Goal: Transaction & Acquisition: Book appointment/travel/reservation

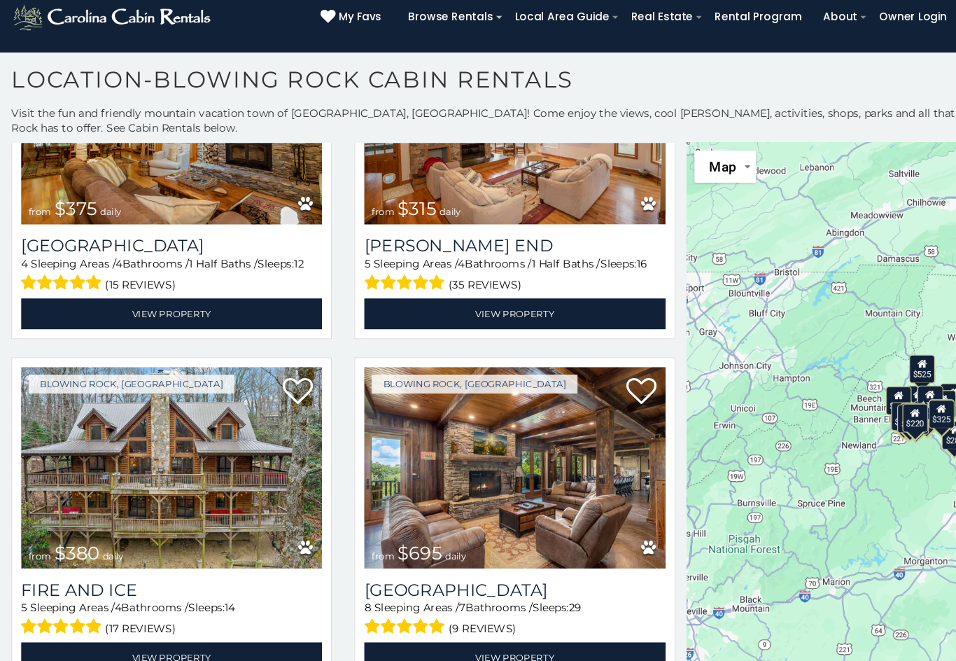
scroll to position [125, 0]
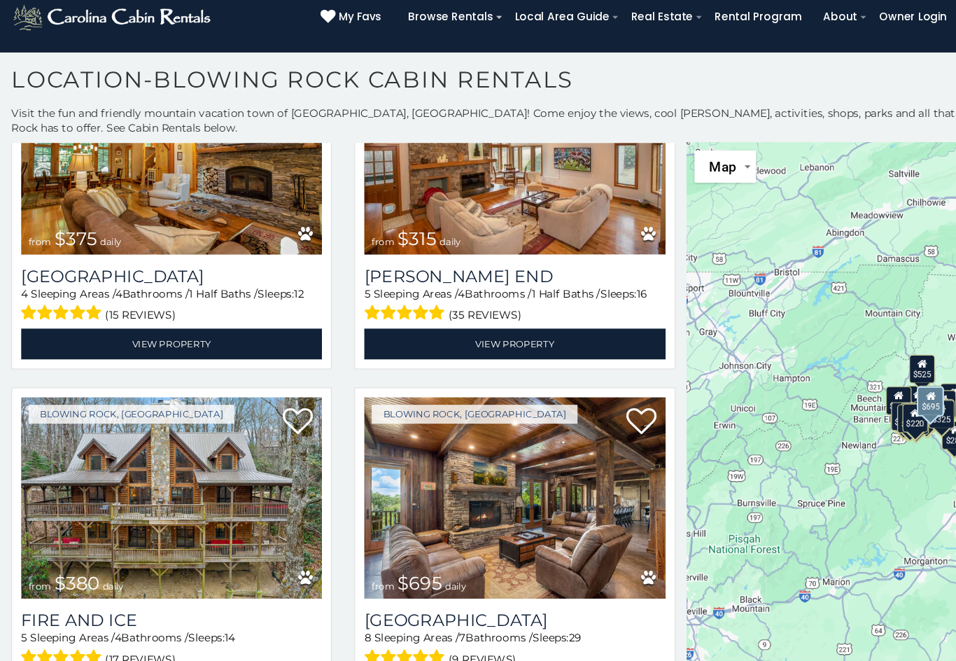
click at [525, 443] on img at bounding box center [477, 488] width 279 height 188
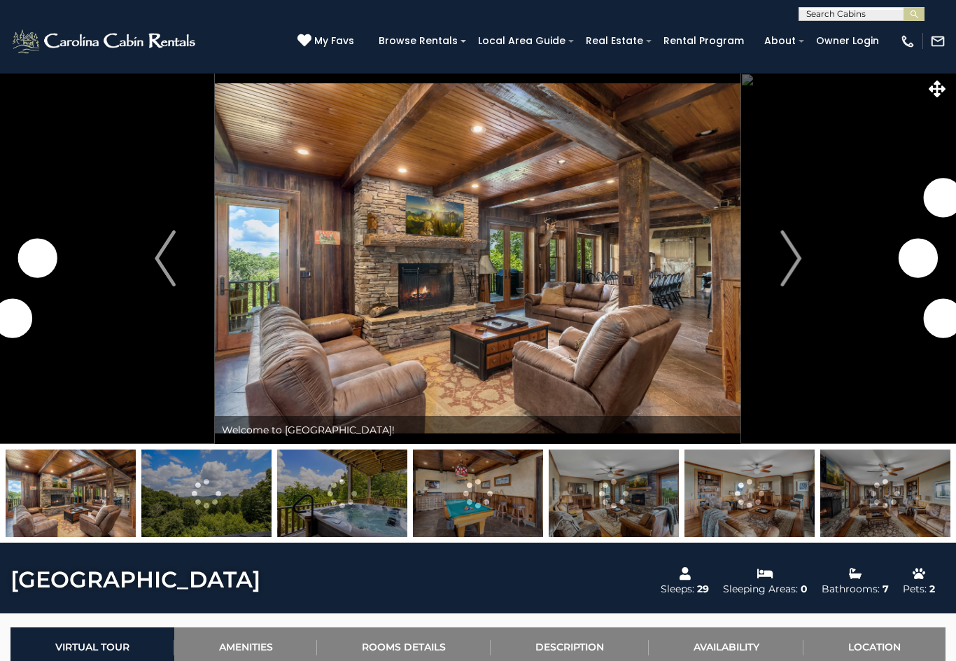
click at [738, 258] on img at bounding box center [478, 258] width 526 height 371
click at [783, 255] on img "Next" at bounding box center [790, 258] width 21 height 56
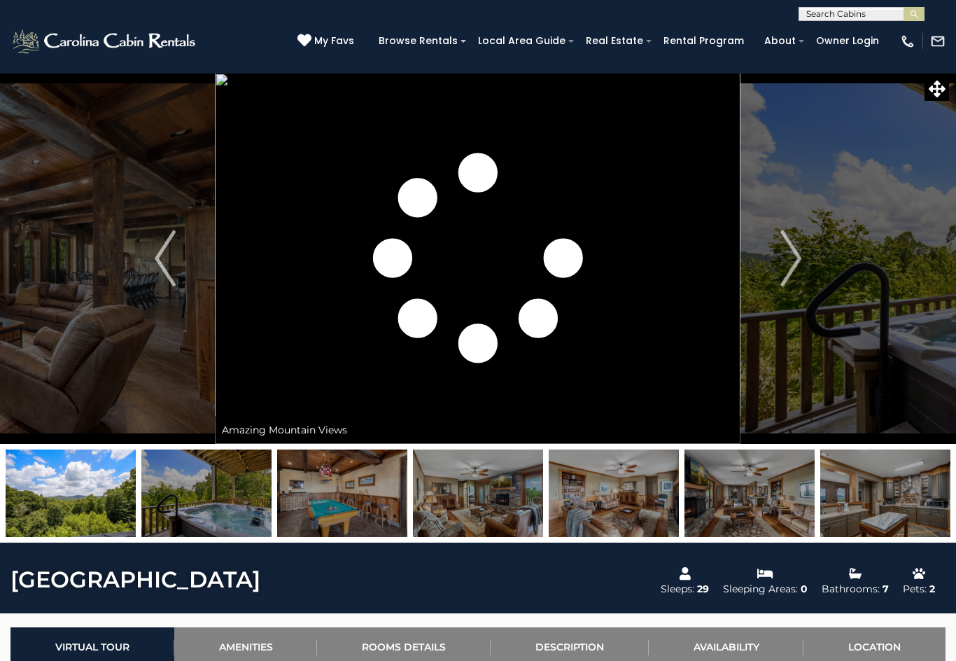
click at [798, 251] on img "Next" at bounding box center [790, 258] width 21 height 56
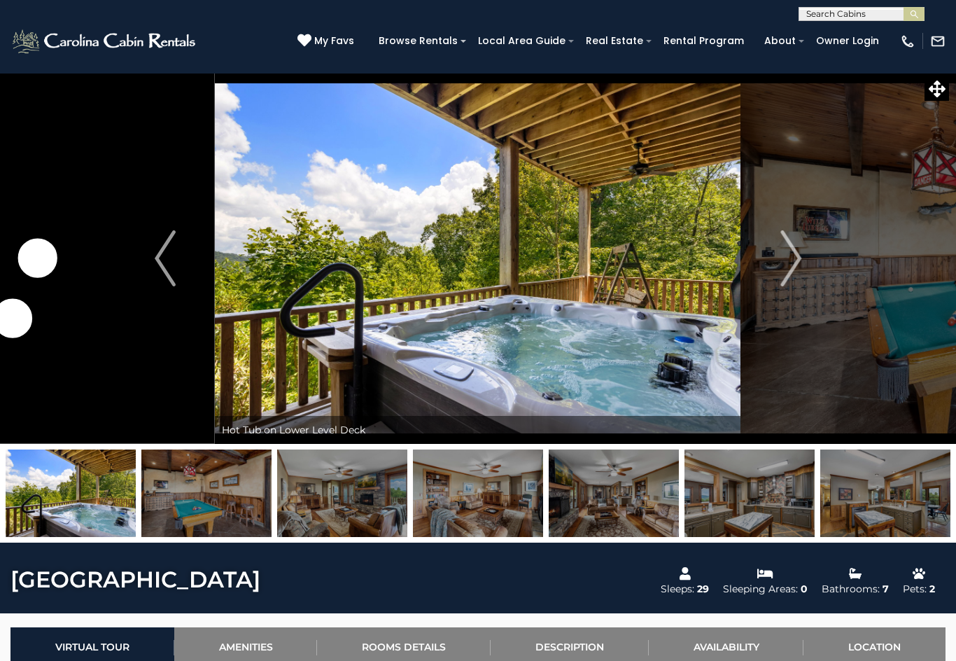
click at [788, 255] on img "Next" at bounding box center [790, 258] width 21 height 56
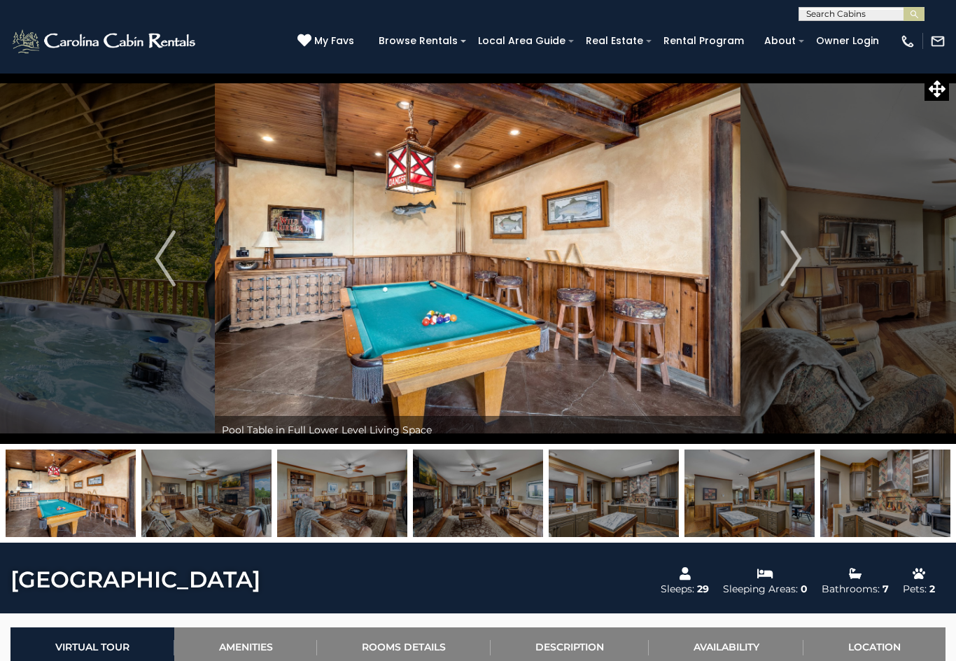
click at [794, 257] on img "Next" at bounding box center [790, 258] width 21 height 56
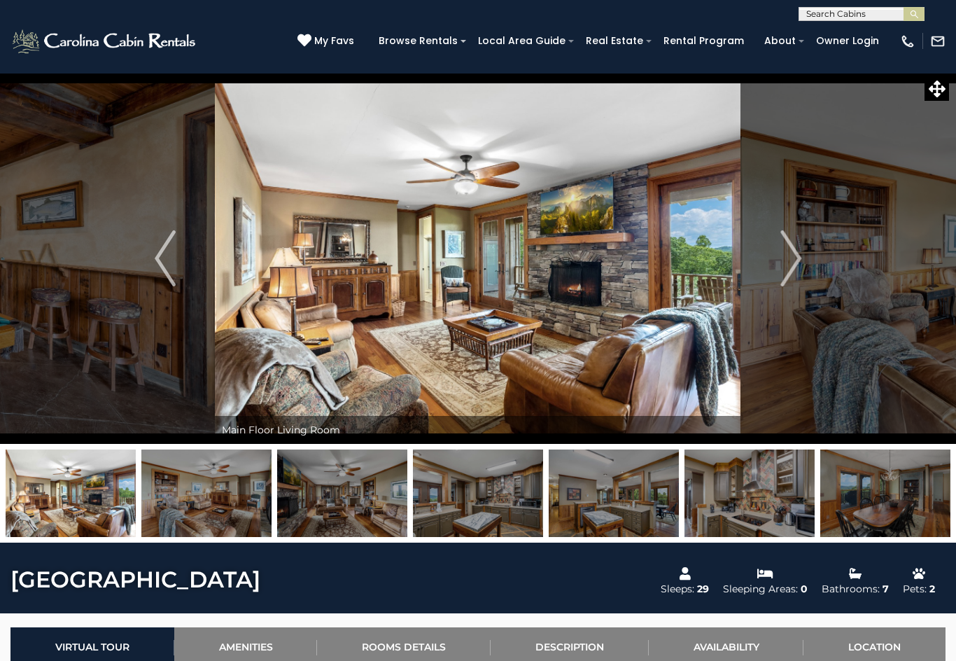
click at [798, 254] on img "Next" at bounding box center [790, 258] width 21 height 56
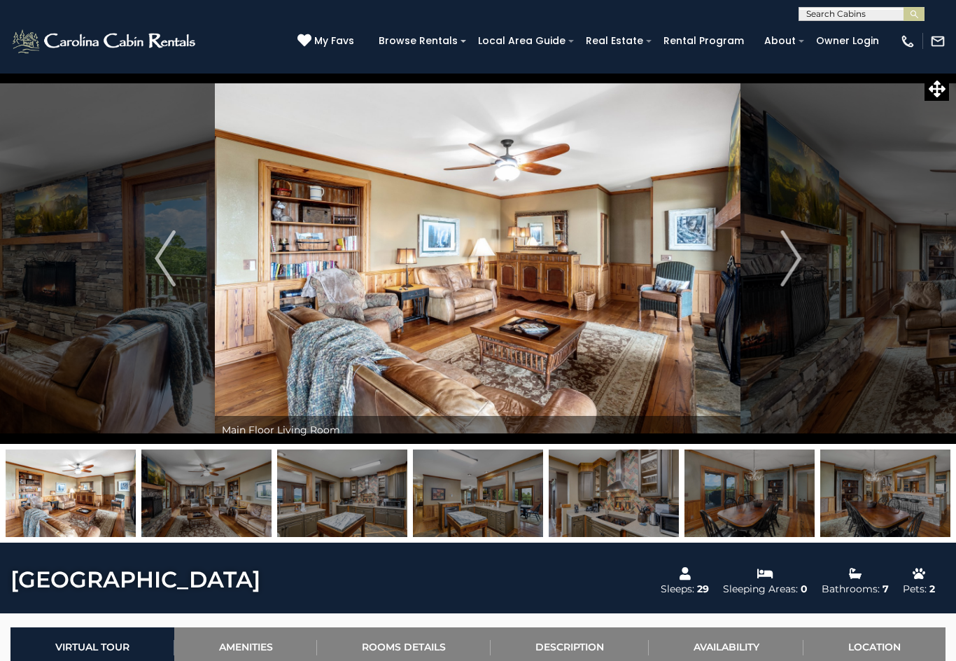
click at [787, 261] on img "Next" at bounding box center [790, 258] width 21 height 56
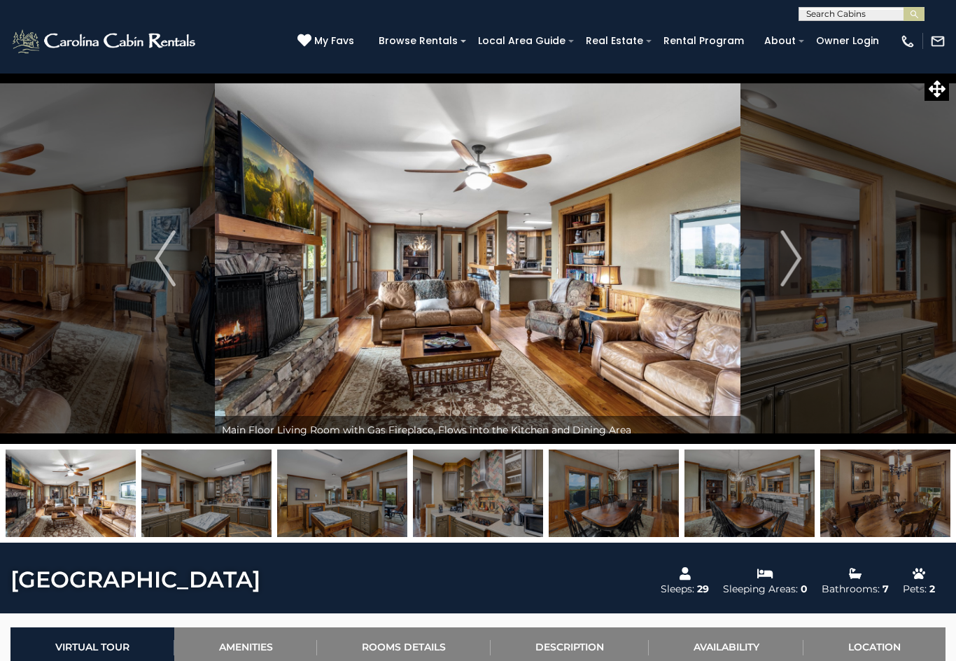
click at [783, 259] on img "Next" at bounding box center [790, 258] width 21 height 56
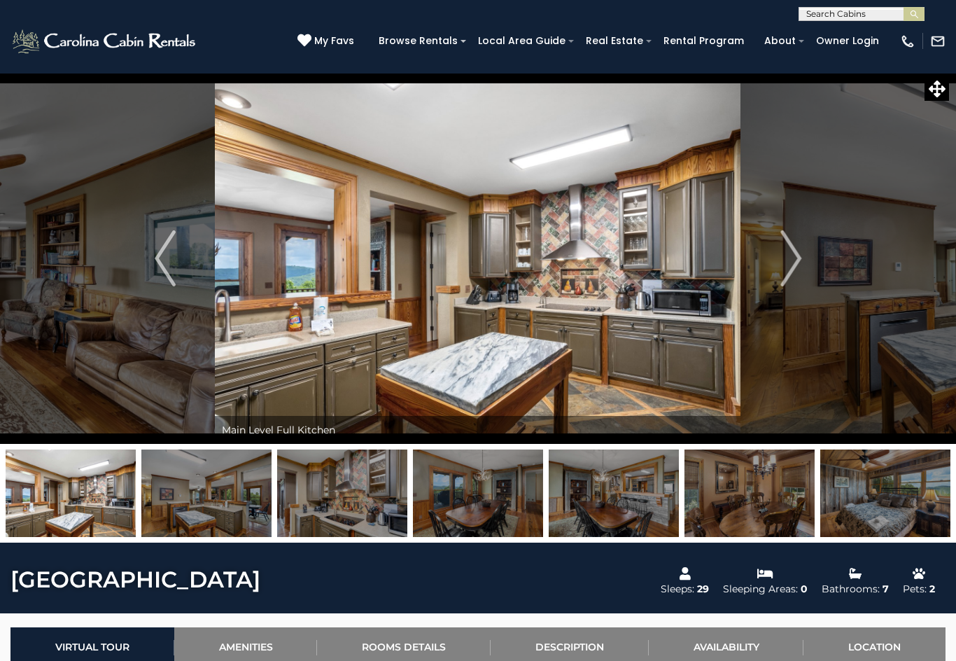
click at [784, 260] on img "Next" at bounding box center [790, 258] width 21 height 56
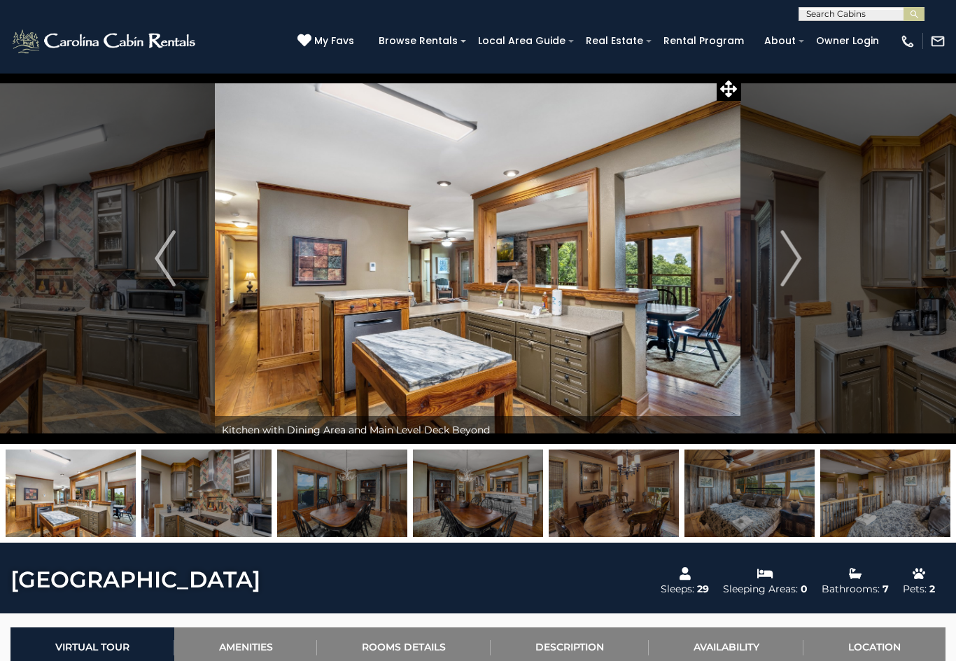
click at [784, 255] on img "Next" at bounding box center [790, 258] width 21 height 56
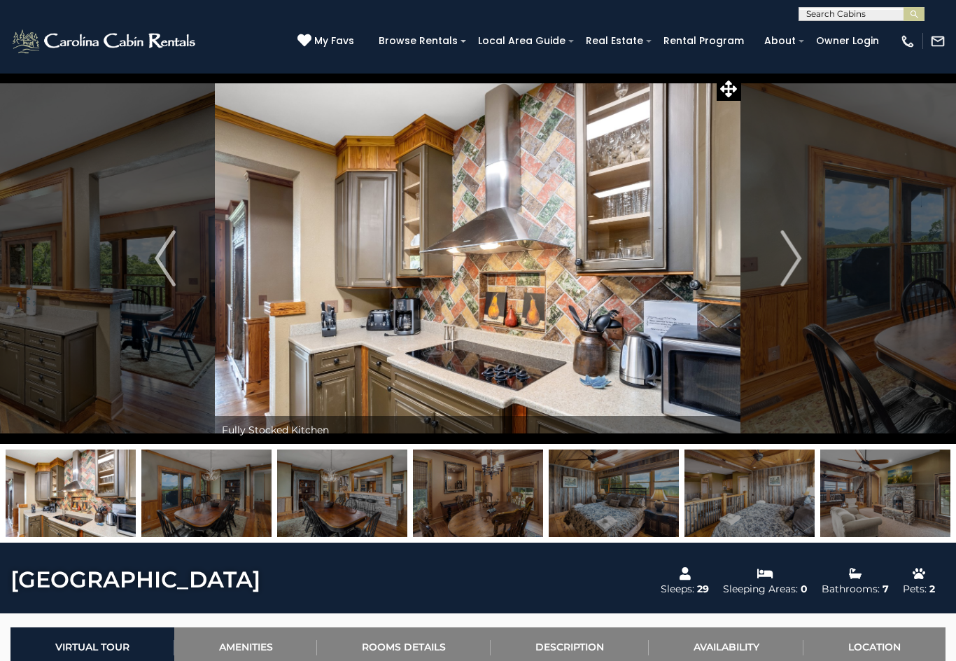
click at [796, 252] on img "Next" at bounding box center [790, 258] width 21 height 56
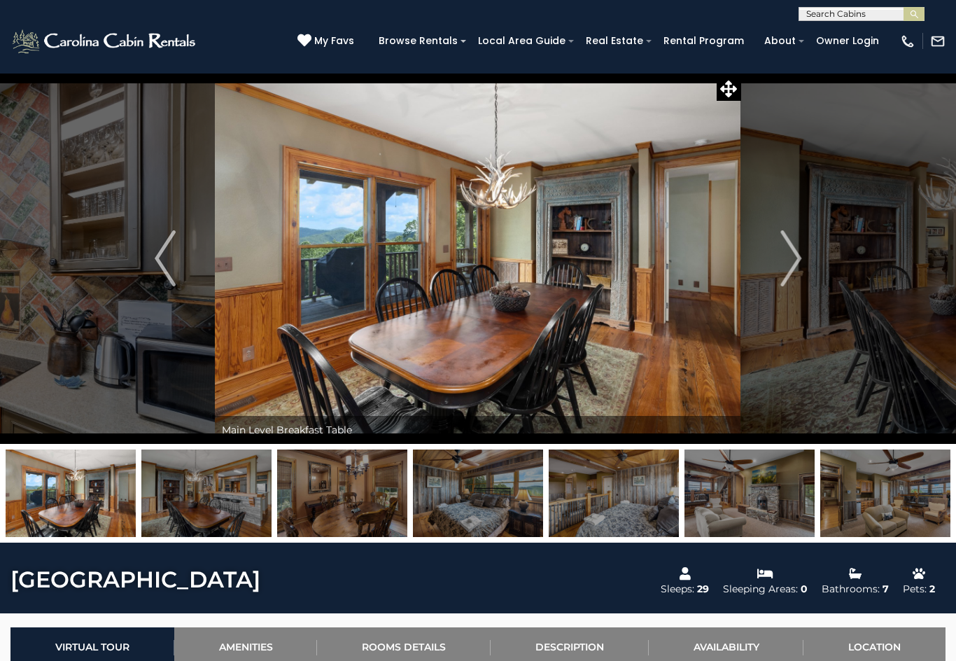
click at [792, 251] on img "Next" at bounding box center [790, 258] width 21 height 56
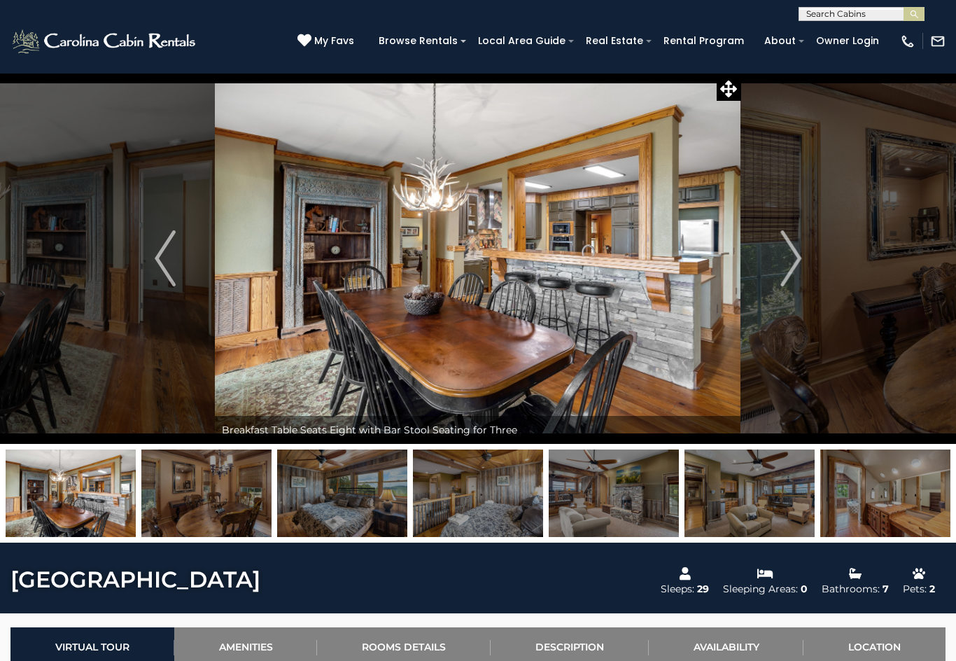
click at [791, 247] on img "Next" at bounding box center [790, 258] width 21 height 56
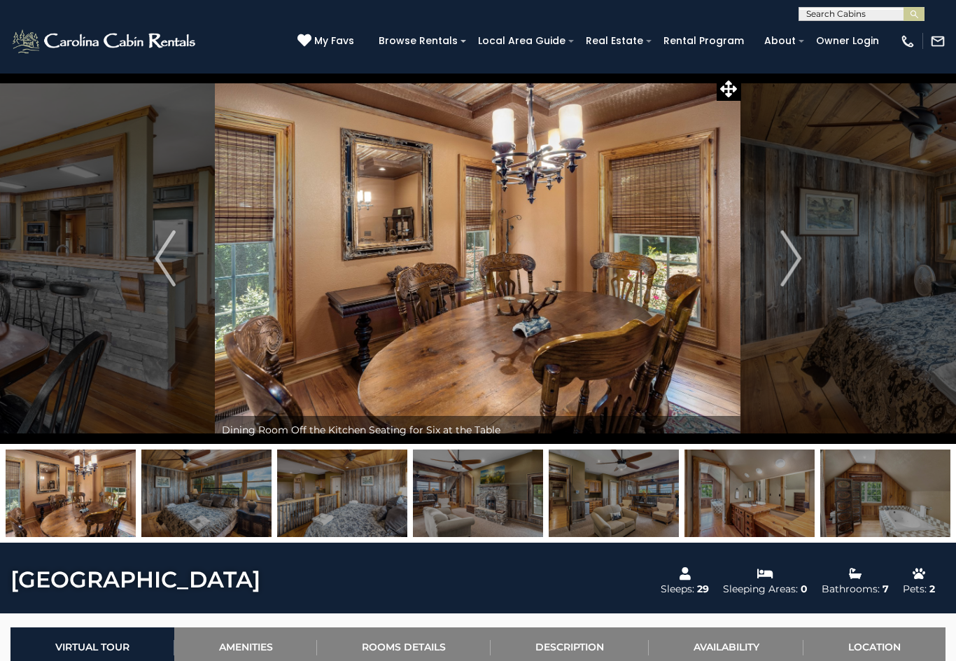
click at [787, 253] on img "Next" at bounding box center [790, 258] width 21 height 56
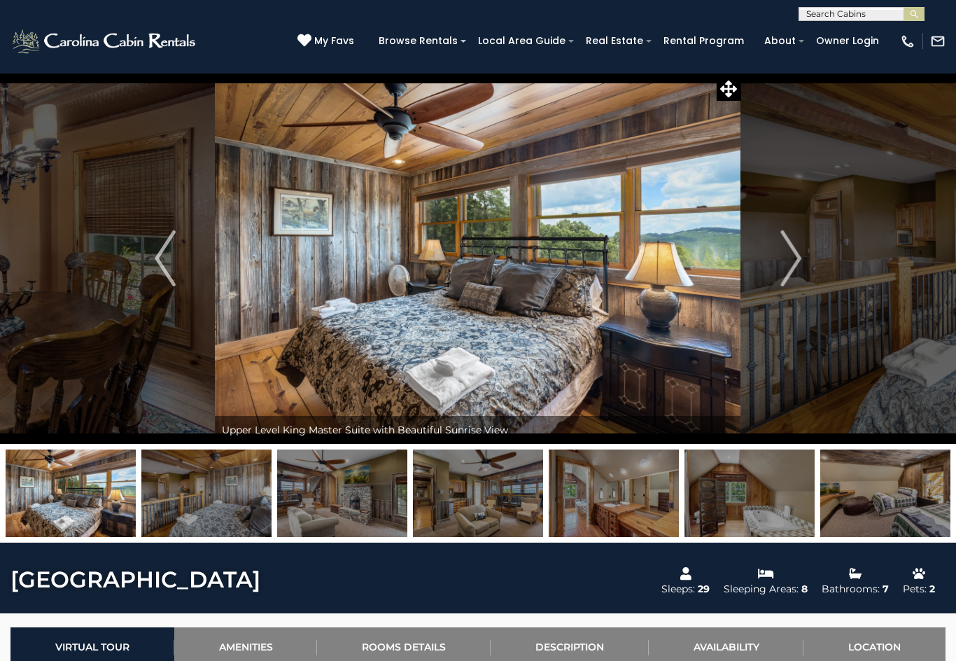
click at [788, 249] on img "Next" at bounding box center [790, 258] width 21 height 56
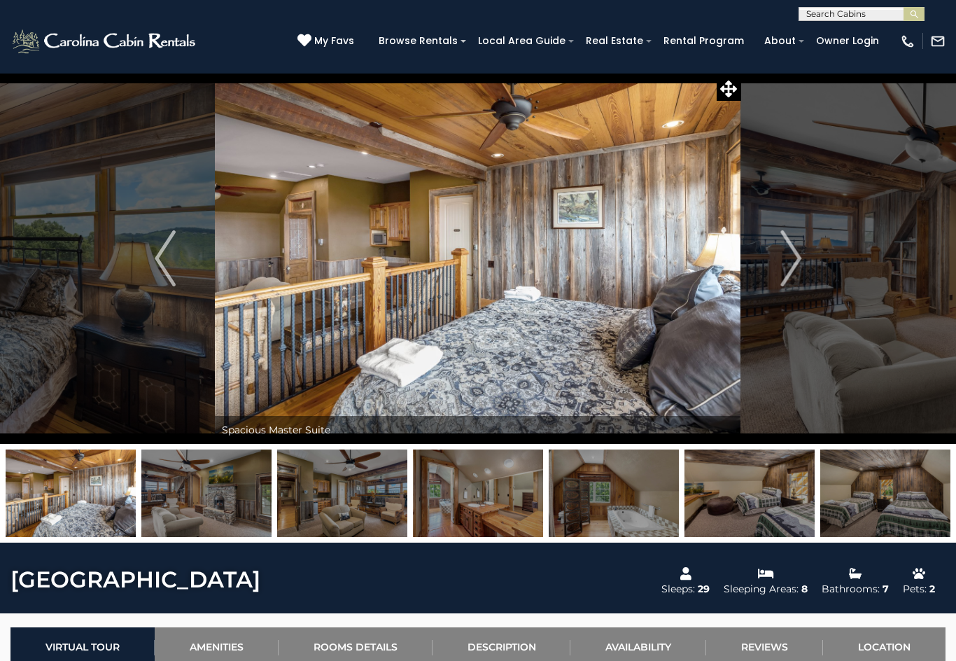
click at [789, 246] on img "Next" at bounding box center [790, 258] width 21 height 56
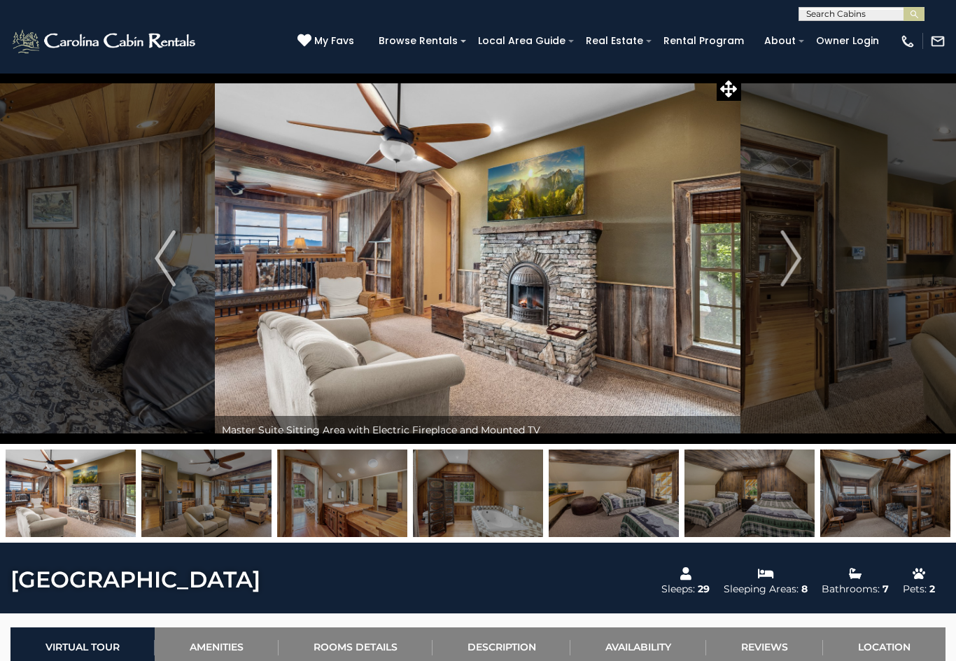
click at [798, 272] on img "Next" at bounding box center [790, 258] width 21 height 56
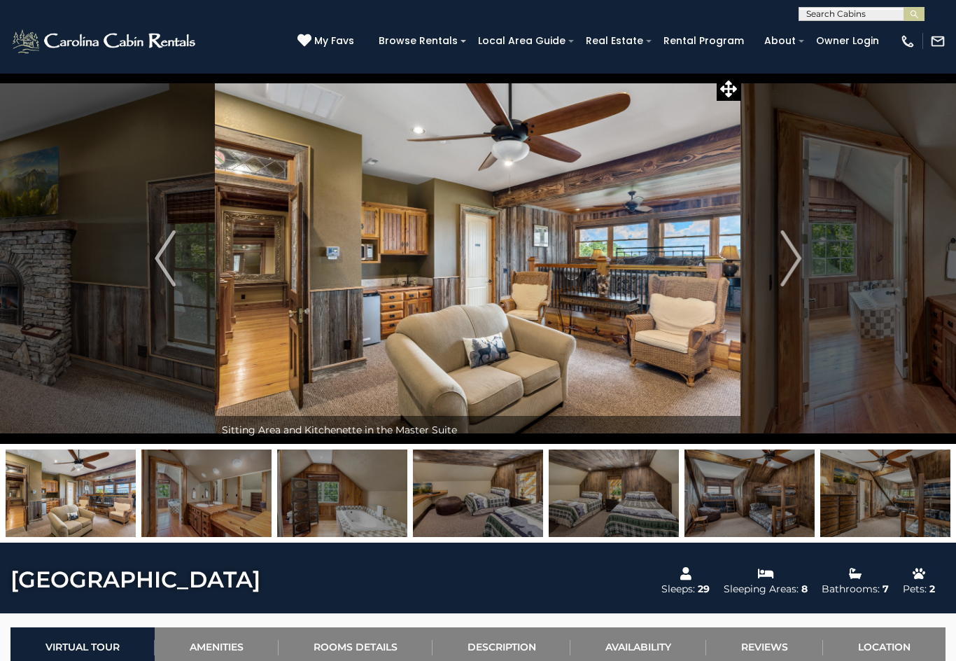
click at [800, 243] on img "Next" at bounding box center [790, 258] width 21 height 56
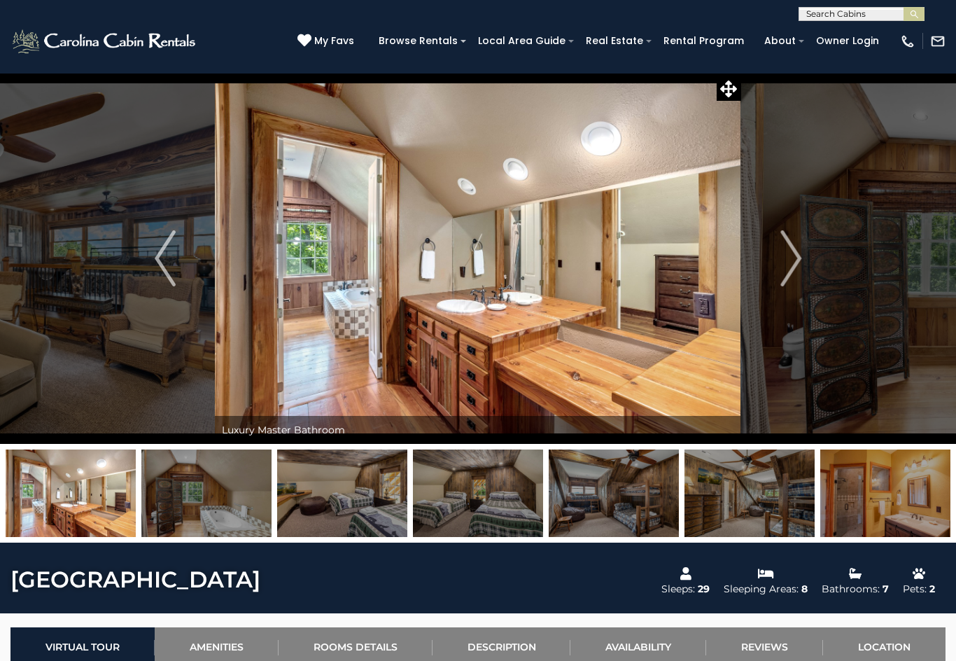
click at [796, 260] on img "Next" at bounding box center [790, 258] width 21 height 56
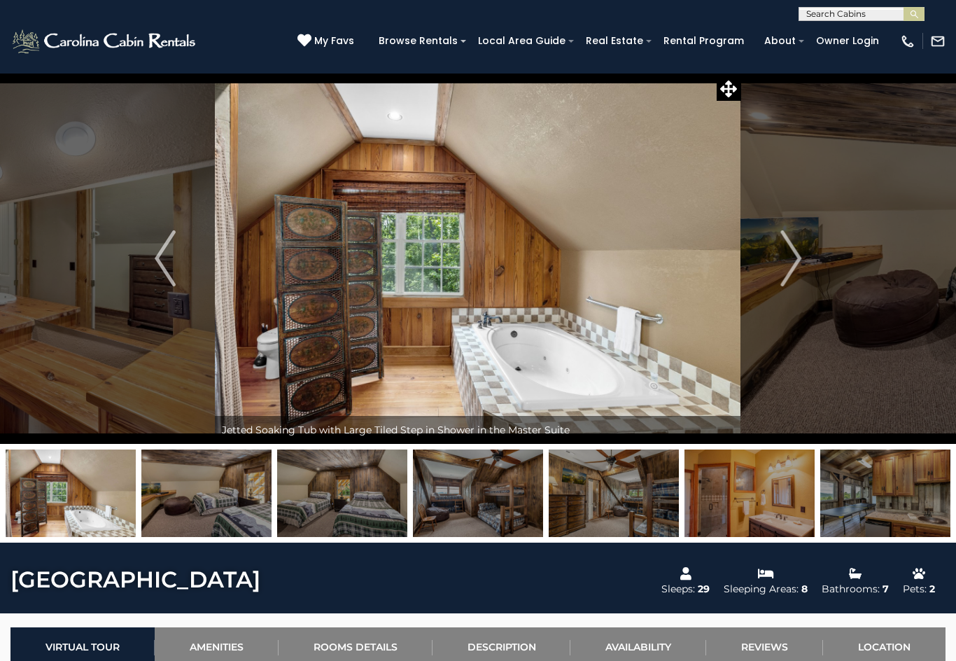
click at [794, 260] on img "Next" at bounding box center [790, 258] width 21 height 56
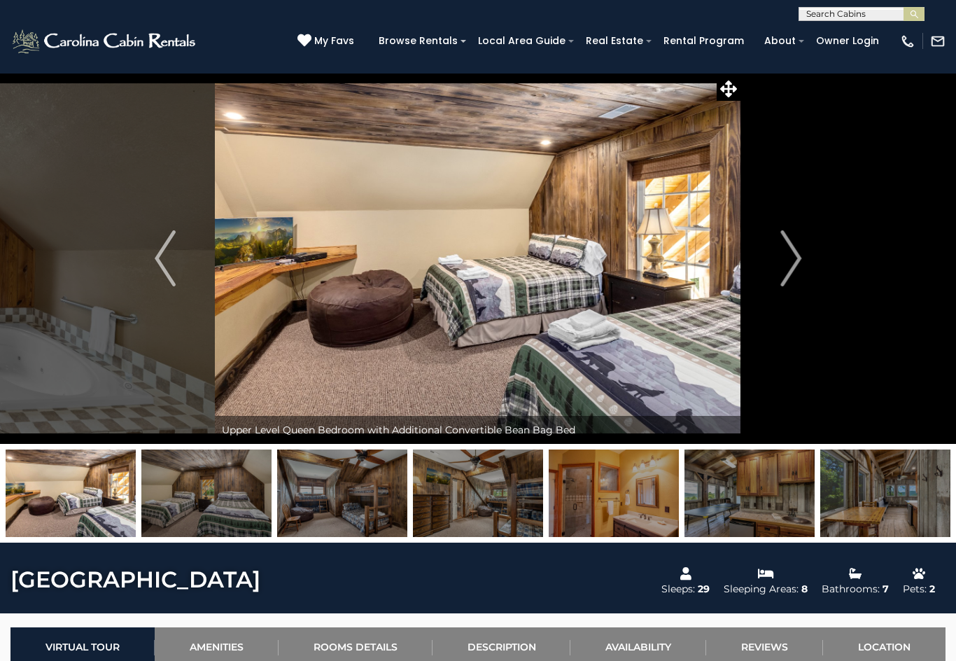
click at [794, 256] on img "Next" at bounding box center [790, 258] width 21 height 56
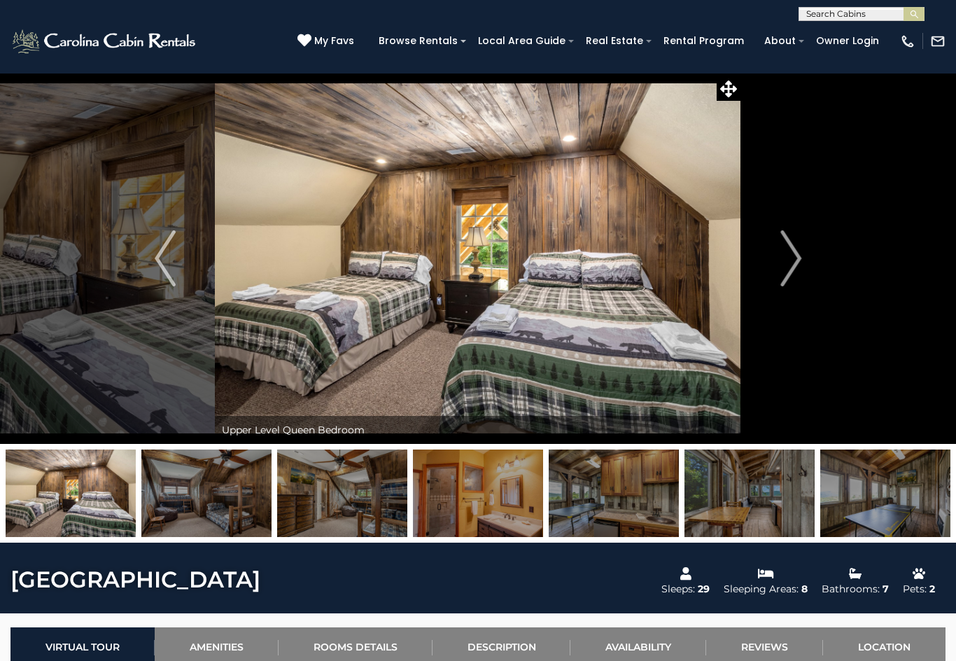
click at [794, 253] on img "Next" at bounding box center [790, 258] width 21 height 56
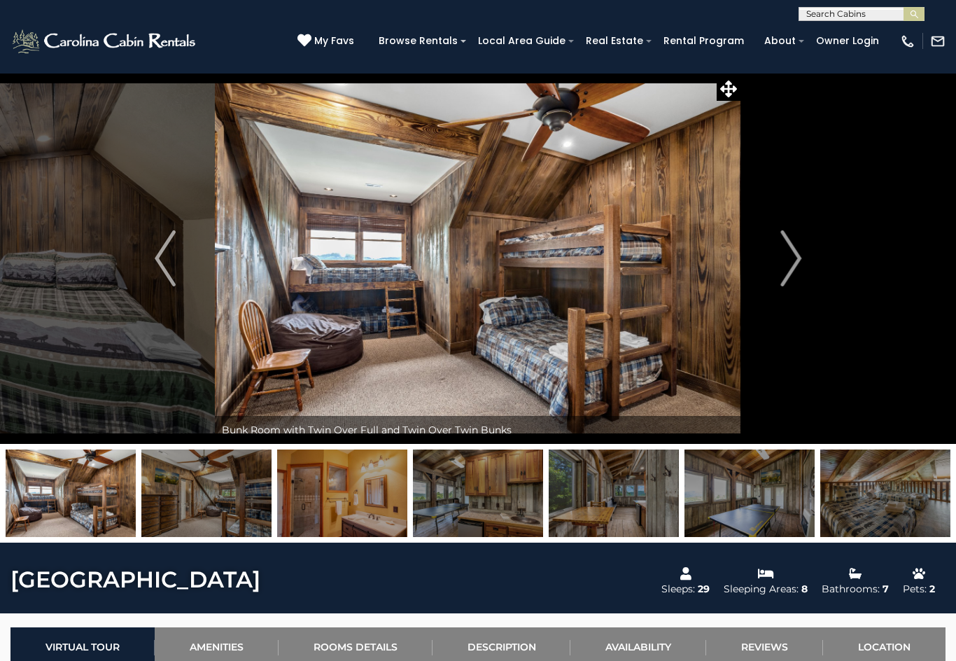
click at [789, 254] on img "Next" at bounding box center [790, 258] width 21 height 56
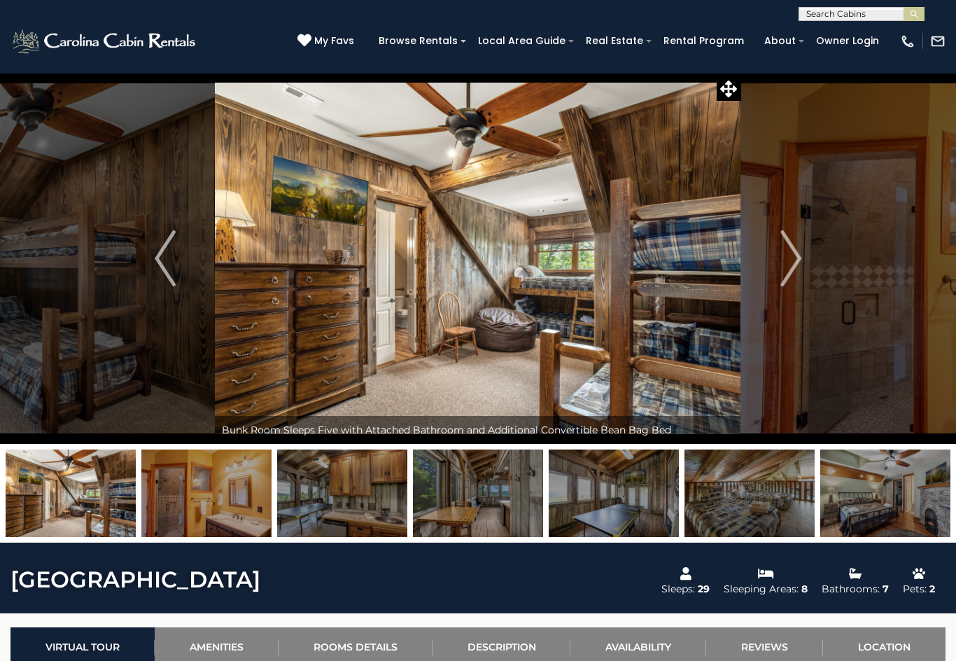
click at [795, 253] on img "Next" at bounding box center [790, 258] width 21 height 56
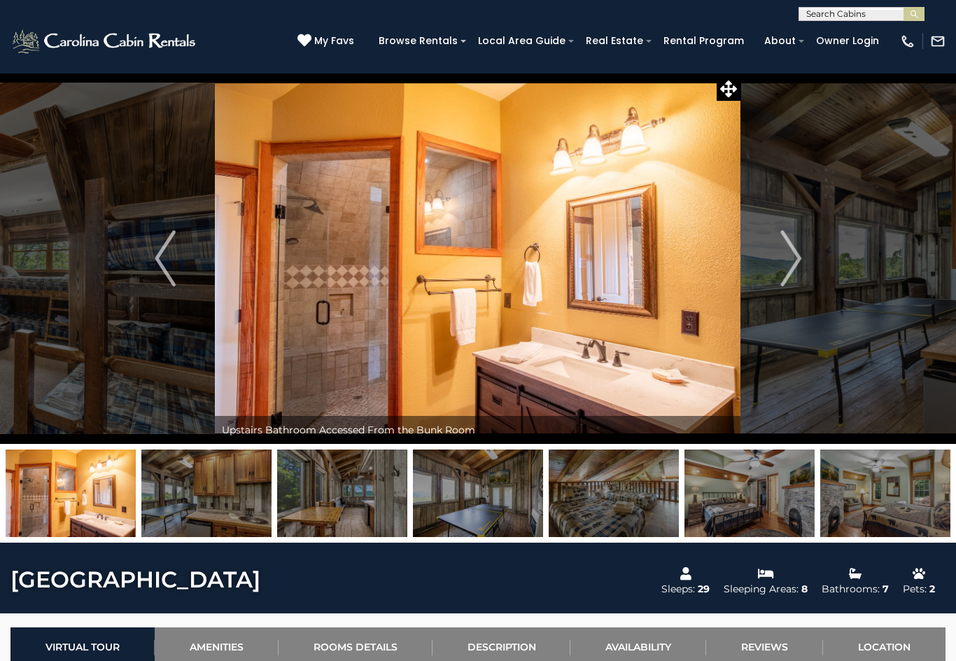
click at [791, 259] on img "Next" at bounding box center [790, 258] width 21 height 56
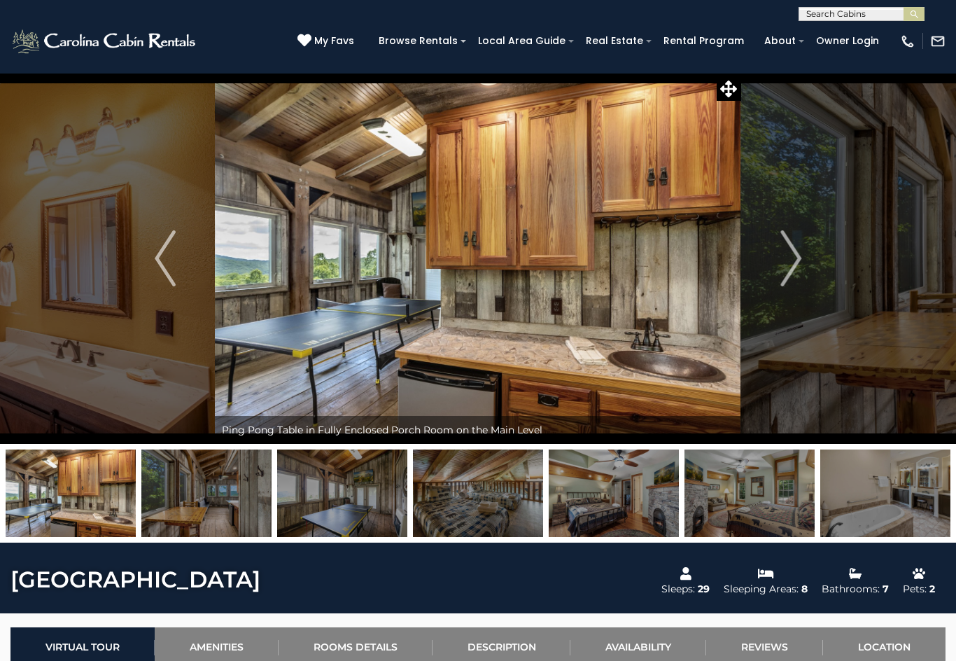
click at [795, 256] on img "Next" at bounding box center [790, 258] width 21 height 56
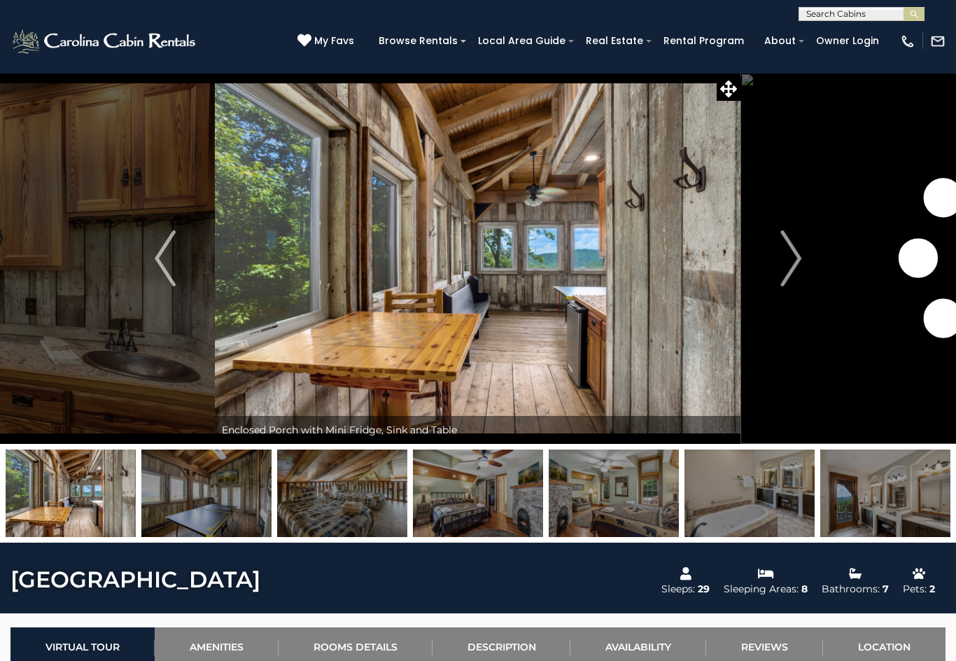
click at [796, 253] on img "Next" at bounding box center [790, 258] width 21 height 56
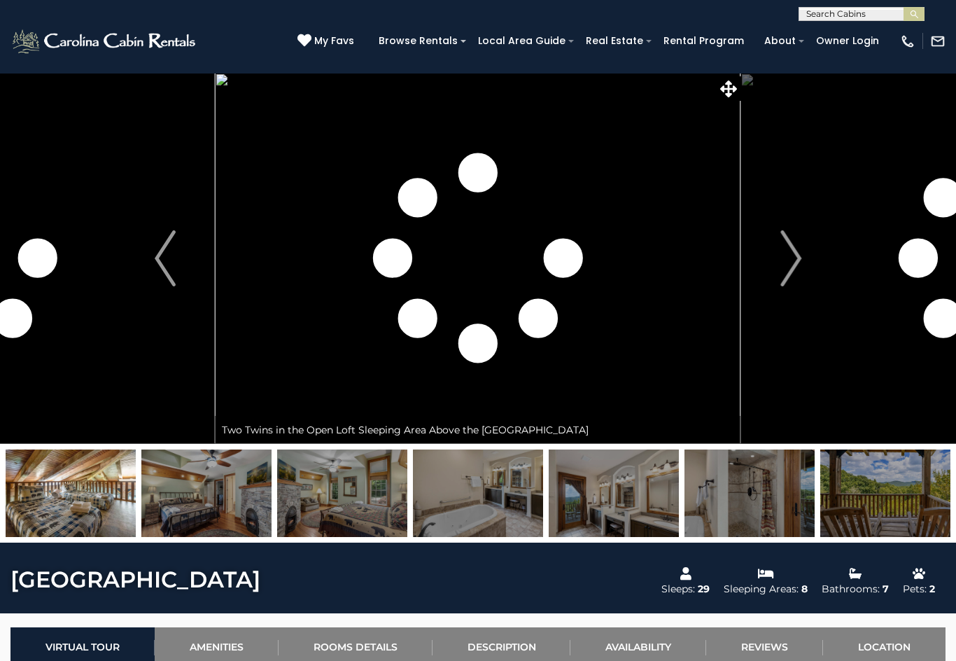
click at [796, 253] on img "Next" at bounding box center [790, 258] width 21 height 56
